Goal: Task Accomplishment & Management: Complete application form

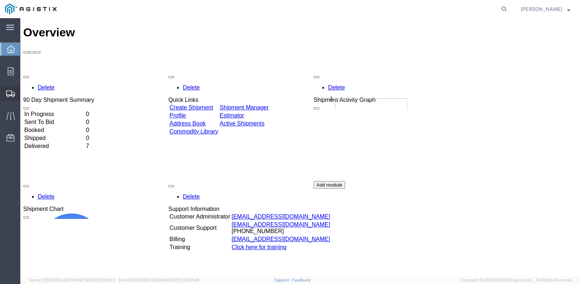
click at [0, 0] on span "Create Shipment" at bounding box center [0, 0] width 0 height 0
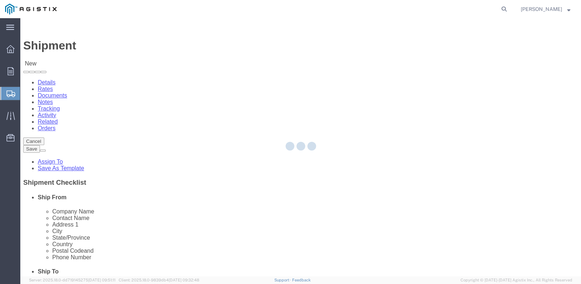
select select
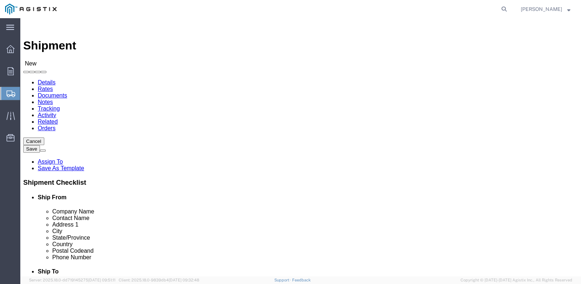
click select "Select PG&E Wesco Distribution Inc"
select select "10816"
click select "Select PG&E Wesco Distribution Inc"
select select
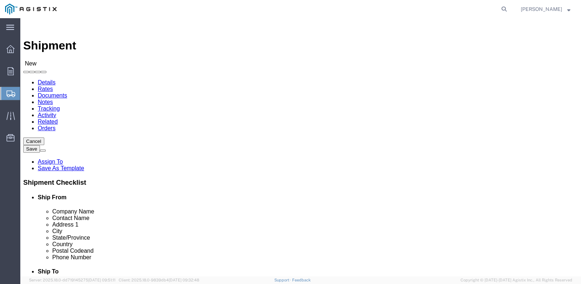
select select "MYPROFILE"
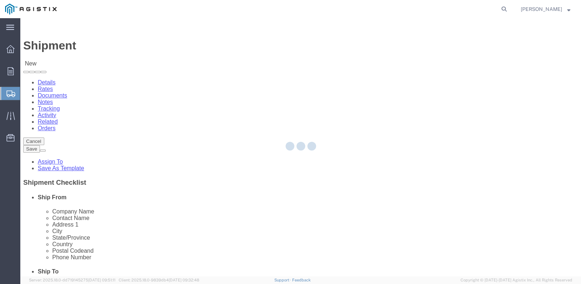
select select "CA"
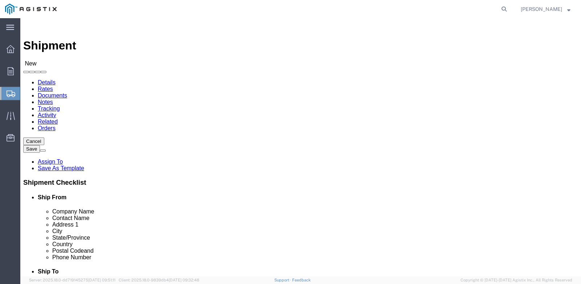
click select "Select [GEOGRAPHIC_DATA] [GEOGRAPHIC_DATA] [GEOGRAPHIC_DATA] [GEOGRAPHIC_DATA][…"
click div "Account Select PG&E Wesco Distribution Inc Location Select [GEOGRAPHIC_DATA] [G…"
type input "f"
type input "fremont"
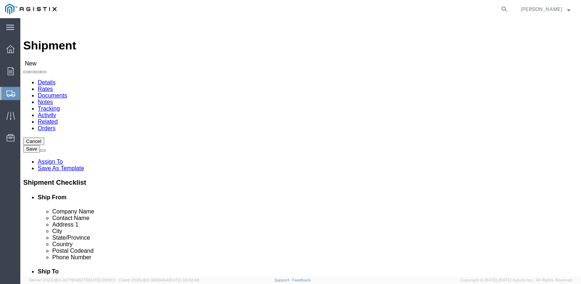
select select "19740"
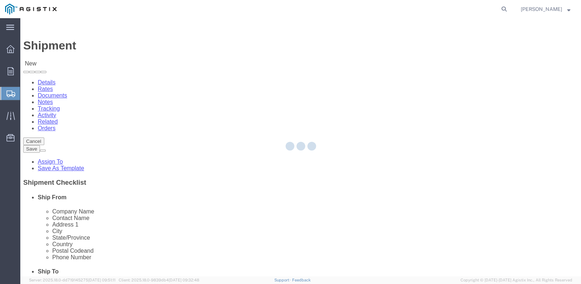
select select "CA"
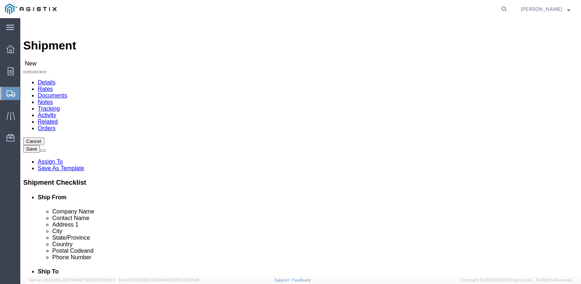
click select "Select [GEOGRAPHIC_DATA] [GEOGRAPHIC_DATA] [GEOGRAPHIC_DATA] [GEOGRAPHIC_DATA][…"
click select "Select PG&E Wesco Distribution Inc"
select select "9596"
click select "Select PG&E Wesco Distribution Inc"
select select "19740"
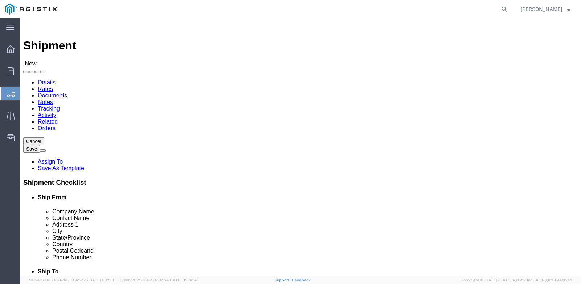
click select "Select All Others [GEOGRAPHIC_DATA] [GEOGRAPHIC_DATA] [GEOGRAPHIC_DATA] [GEOGRA…"
select select "19740"
click select "Select All Others [GEOGRAPHIC_DATA] [GEOGRAPHIC_DATA] [GEOGRAPHIC_DATA] [GEOGRA…"
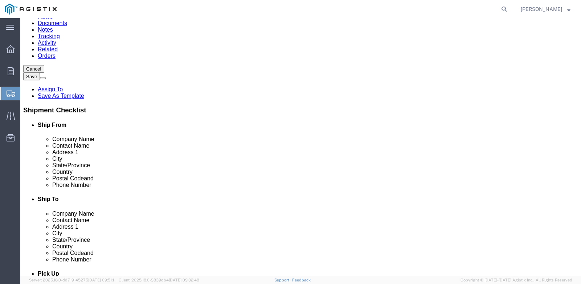
scroll to position [109, 0]
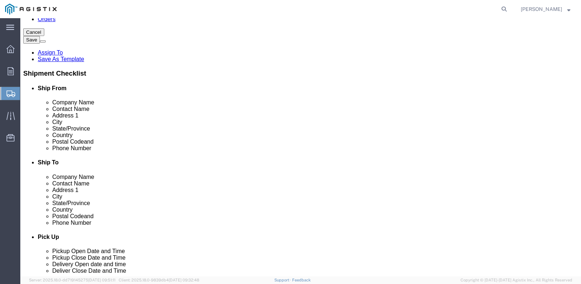
click input "text"
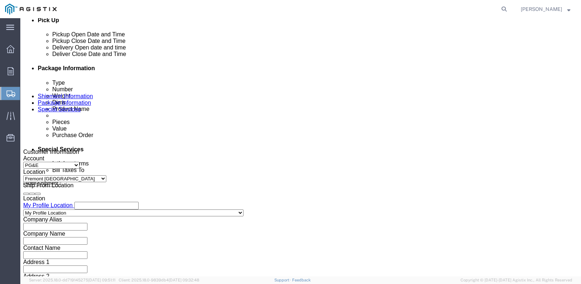
scroll to position [326, 0]
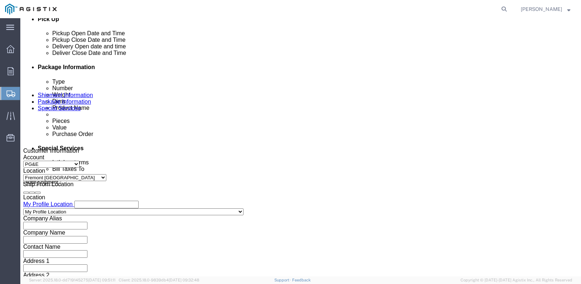
type input "18007435000"
click div "[DATE] 2:00 PM"
click button "Apply"
click div "[DATE] 2:00 PM"
click input "9:00 PM"
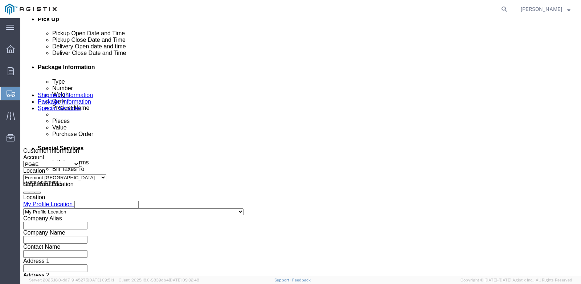
type input "9:00 am"
click button "Apply"
click div "[DATE] 3:00 PM"
type input "4:00 PM"
click button "Apply"
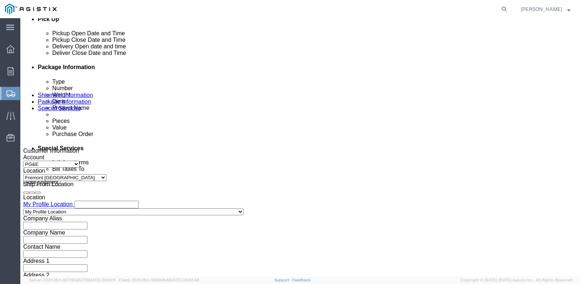
click div
click input "5:00 PM"
click input "9:00 PM"
type input "9:00 am"
click button "Apply"
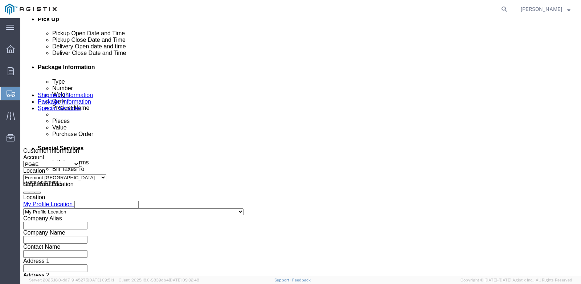
click div
click input "3:00 AM"
type input "3:00 pm"
click button "Apply"
click input "text"
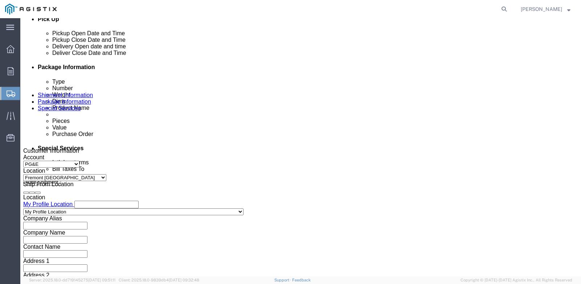
paste input "3501419931"
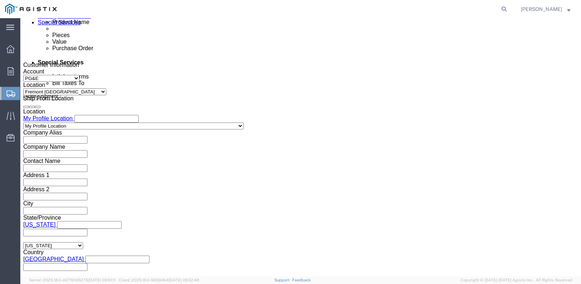
scroll to position [431, 0]
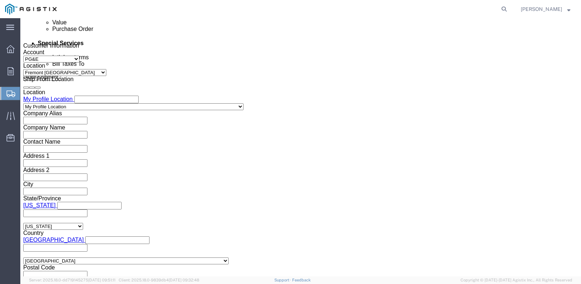
type input "3501419931"
click button "Continue"
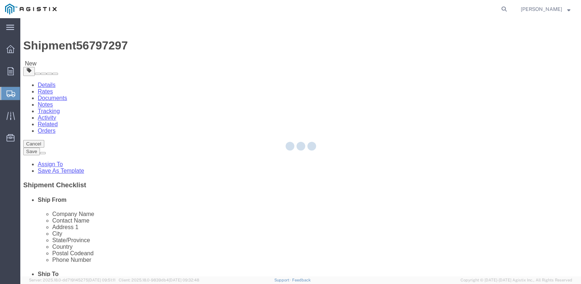
select select "CBOX"
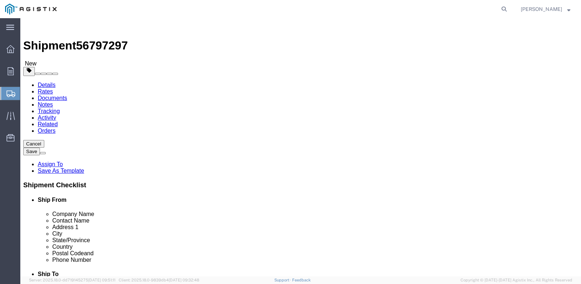
click span "button"
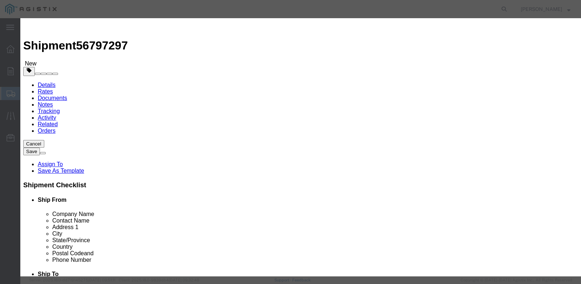
click input "text"
paste input "[PERSON_NAME] F8D ETS"
type input "[PERSON_NAME] F8D ETS lids"
click input "0"
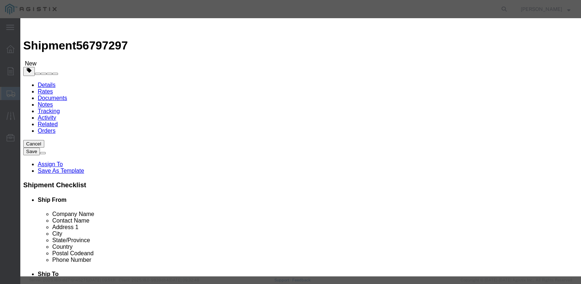
type input "023"
click input "text"
type input "600"
drag, startPoint x: 264, startPoint y: 97, endPoint x: 259, endPoint y: 96, distance: 5.1
click select "Select 50 55 60 65 70 85 92.5 100 125 175 250 300 400"
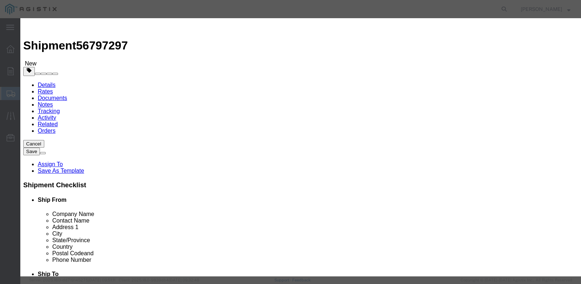
select select "55"
click select "Select 50 55 60 65 70 85 92.5 100 125 175 250 300 400"
click button "Save & Close"
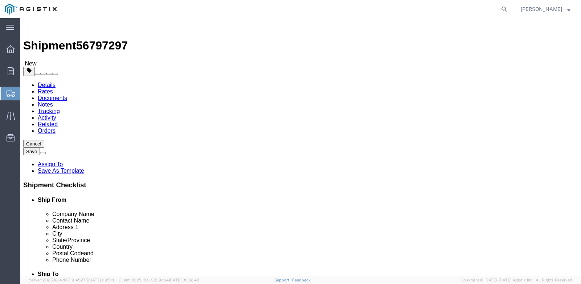
click select "Select Bulk Bundle(s) Cardboard Box(es) Carton(s) Crate(s) Drum(s) (Fiberboard)…"
select select "PSNS"
click select "Select Bulk Bundle(s) Cardboard Box(es) Carton(s) Crate(s) Drum(s) (Fiberboard)…"
click input "text"
type input "42"
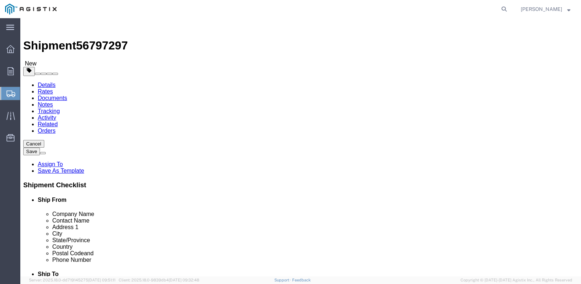
click input "text"
type input "42"
click input "text"
type input "3"
drag, startPoint x: 94, startPoint y: 186, endPoint x: 69, endPoint y: 190, distance: 26.1
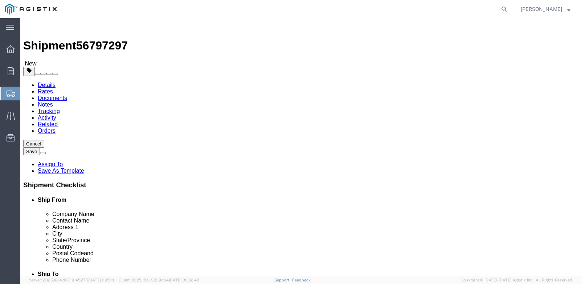
click div "Weight 0.00 Select kgs lbs Ship. t°"
click input "0.00"
type input "0"
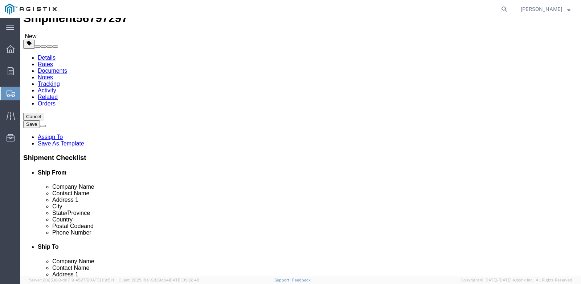
scroll to position [53, 0]
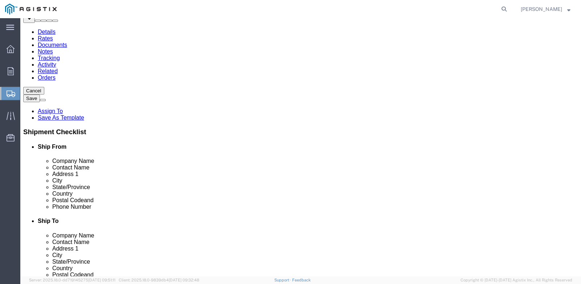
type input "255"
click button "Rate Shipment"
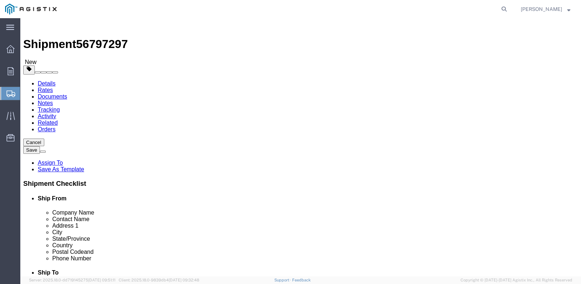
scroll to position [0, 0]
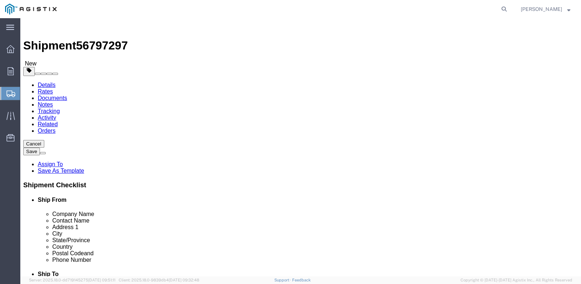
click icon
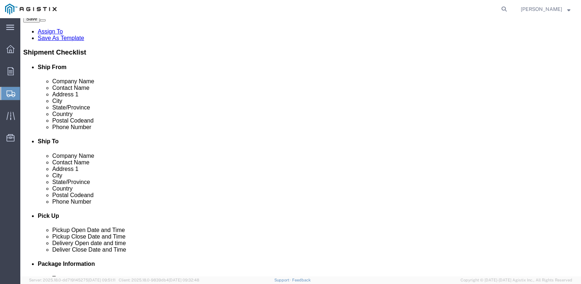
scroll to position [145, 0]
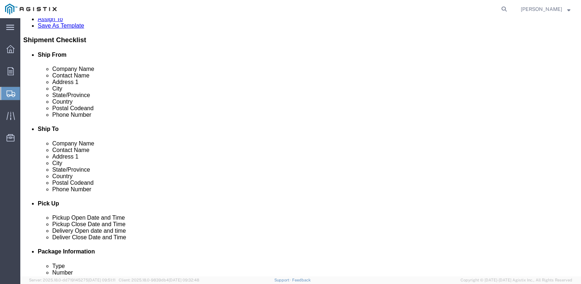
click input "Ship To Location / Contact Name : This field is required."
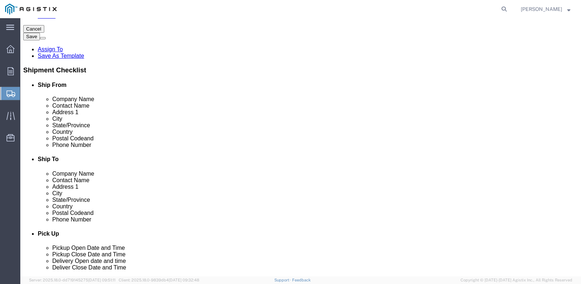
type input "wharehouse/recieving"
click button "Rate Shipment"
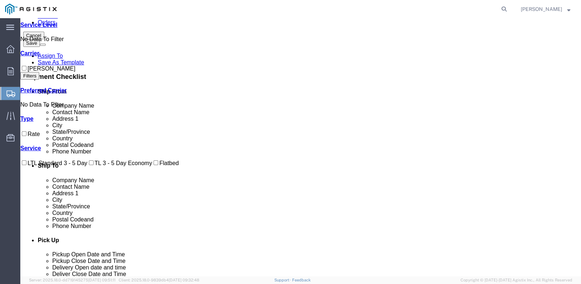
scroll to position [0, 0]
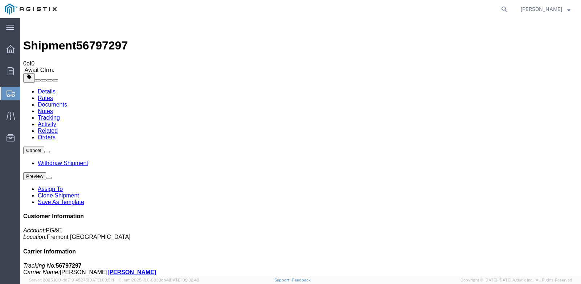
click at [561, 8] on span "[PERSON_NAME]" at bounding box center [541, 9] width 41 height 8
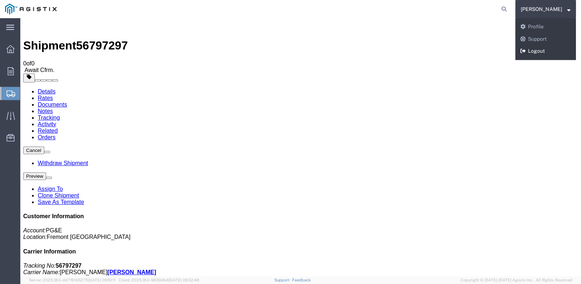
click at [543, 49] on link "Logout" at bounding box center [546, 51] width 61 height 12
